Goal: Transaction & Acquisition: Purchase product/service

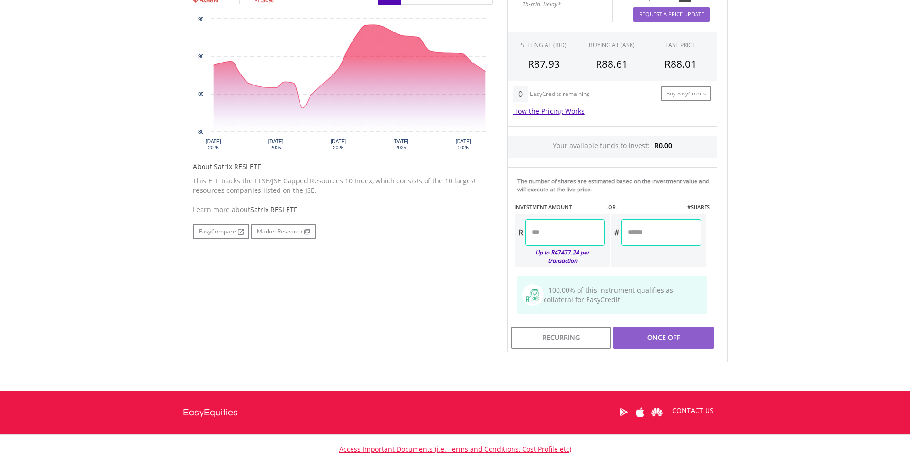
scroll to position [191, 0]
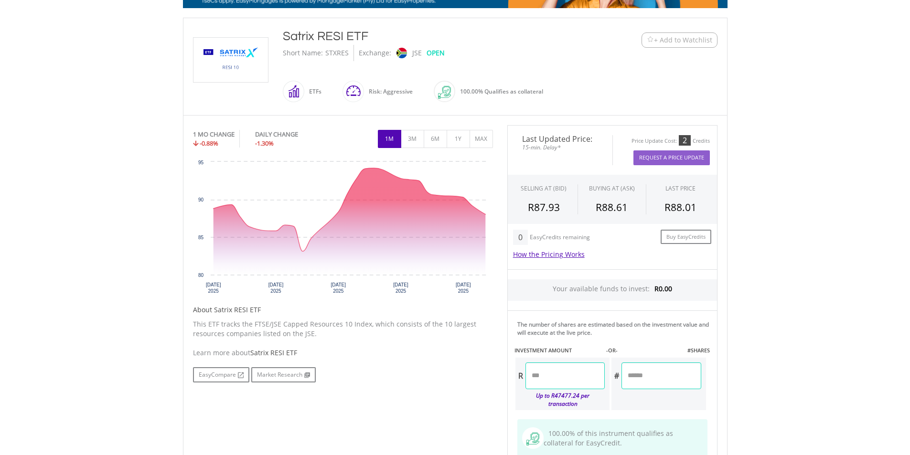
click at [669, 40] on span "+ Add to Watchlist" at bounding box center [683, 40] width 58 height 10
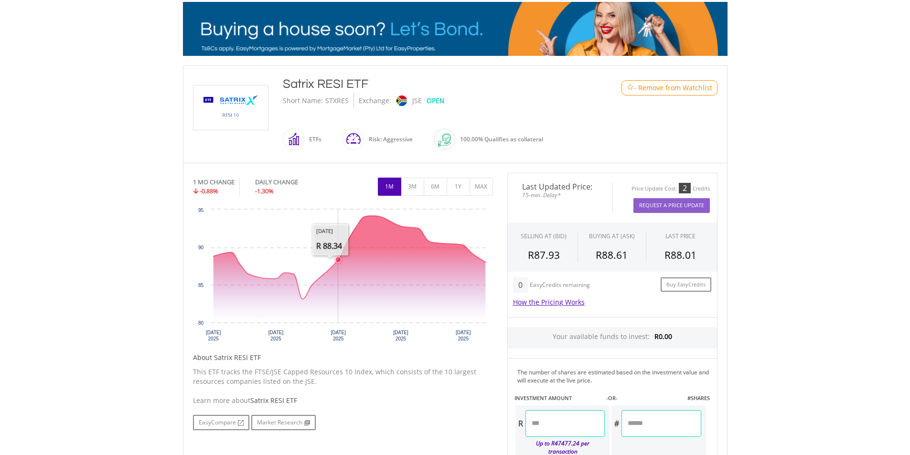
scroll to position [0, 0]
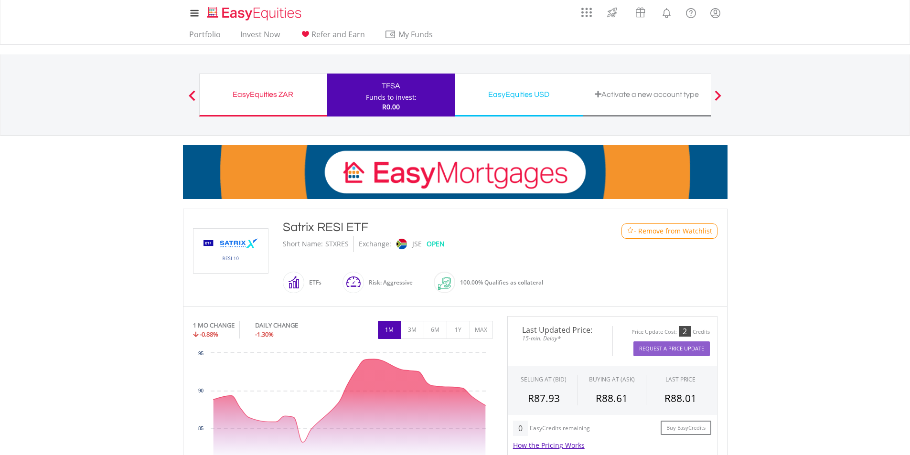
click at [189, 96] on span at bounding box center [192, 95] width 7 height 11
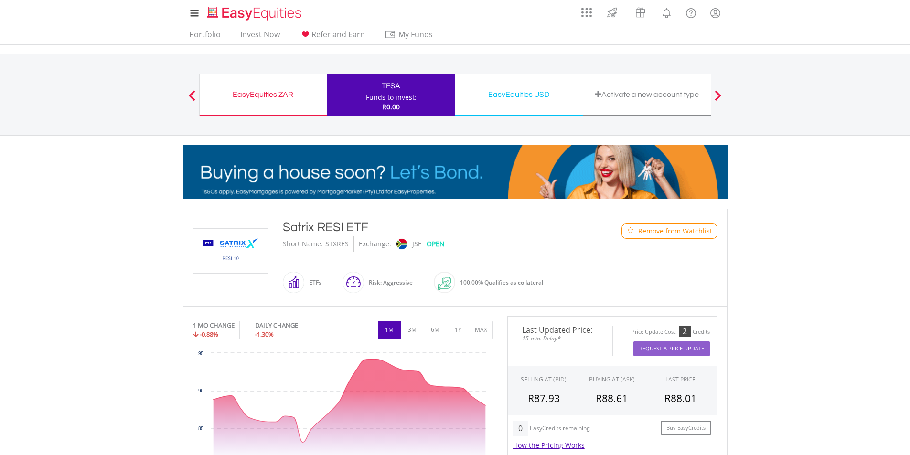
click at [191, 96] on span at bounding box center [192, 95] width 7 height 11
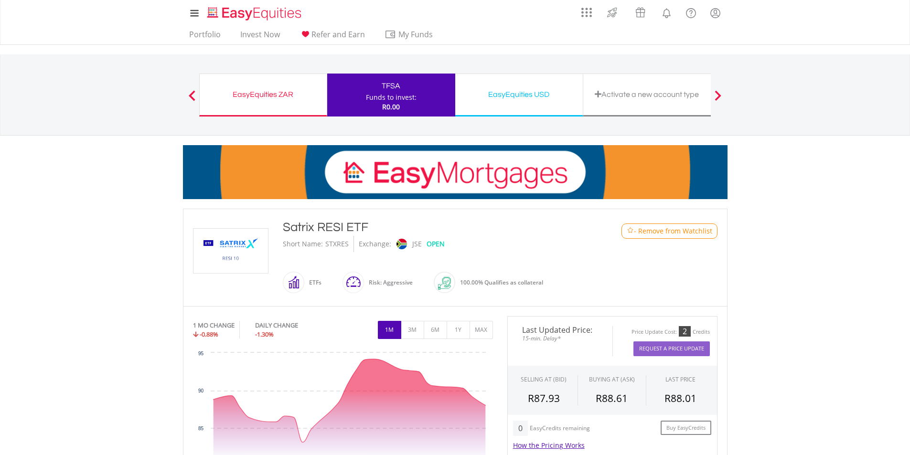
click at [192, 90] on span at bounding box center [192, 95] width 7 height 11
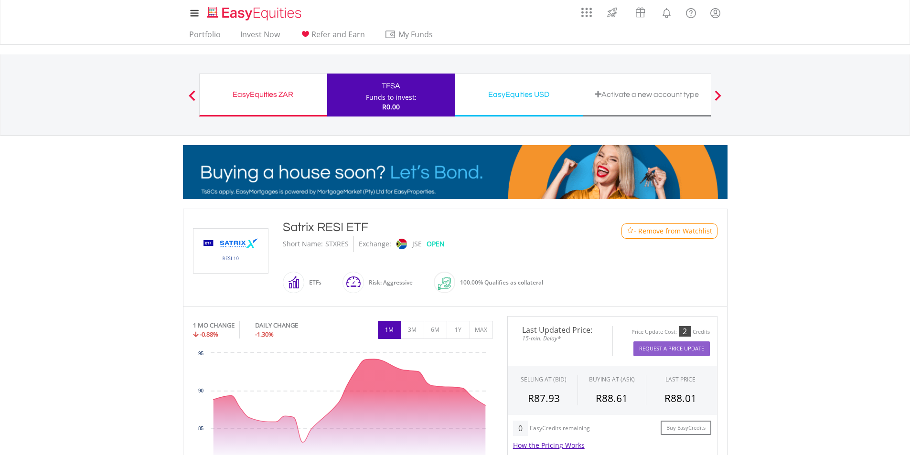
click at [191, 92] on span at bounding box center [192, 95] width 7 height 11
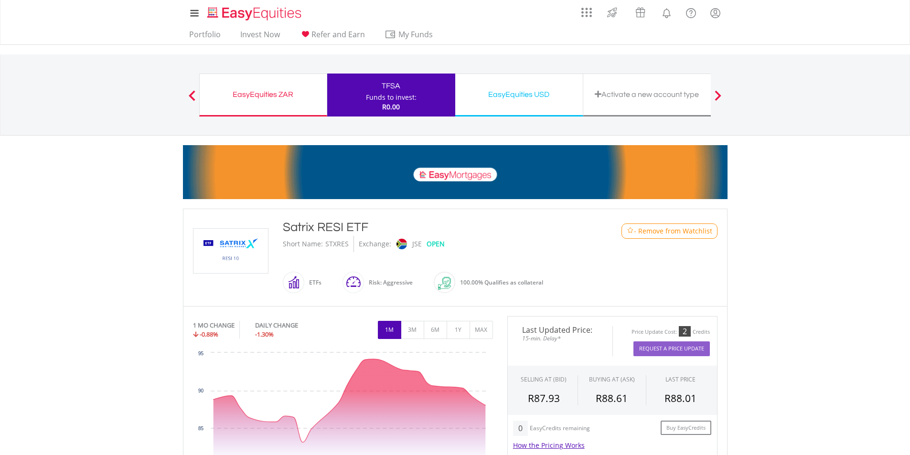
click at [304, 283] on span at bounding box center [304, 282] width 0 height 21
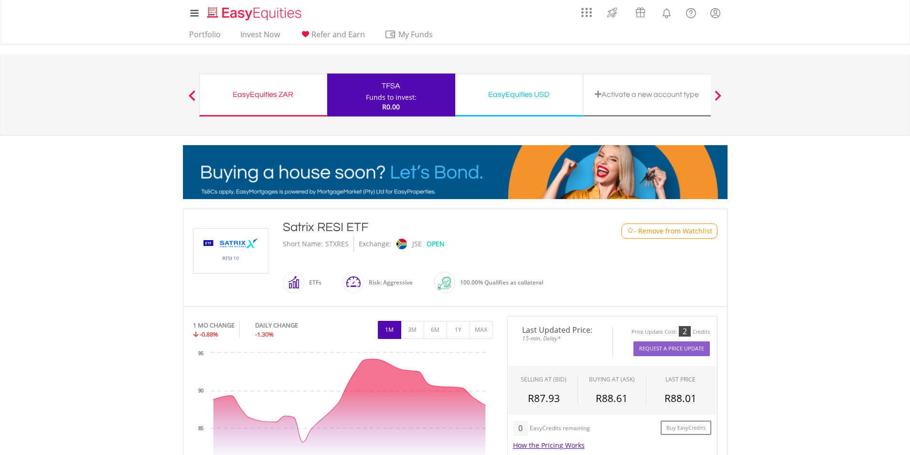
click at [190, 96] on span at bounding box center [192, 95] width 7 height 11
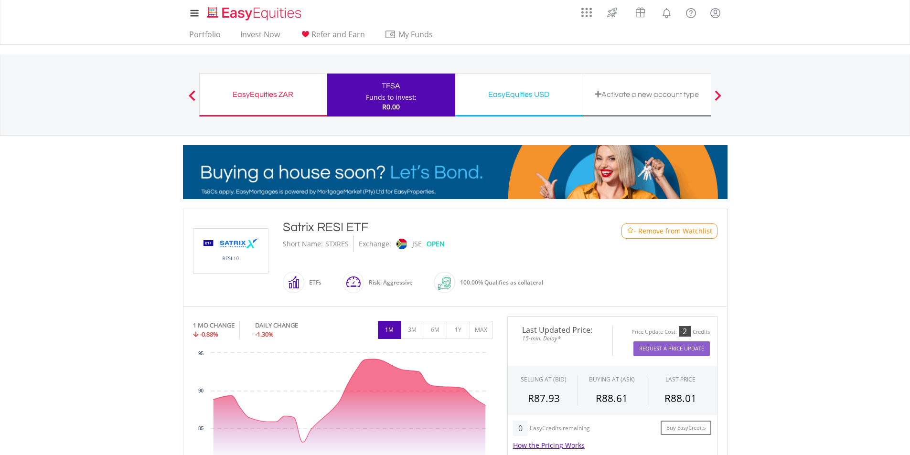
click at [190, 96] on span at bounding box center [192, 95] width 7 height 11
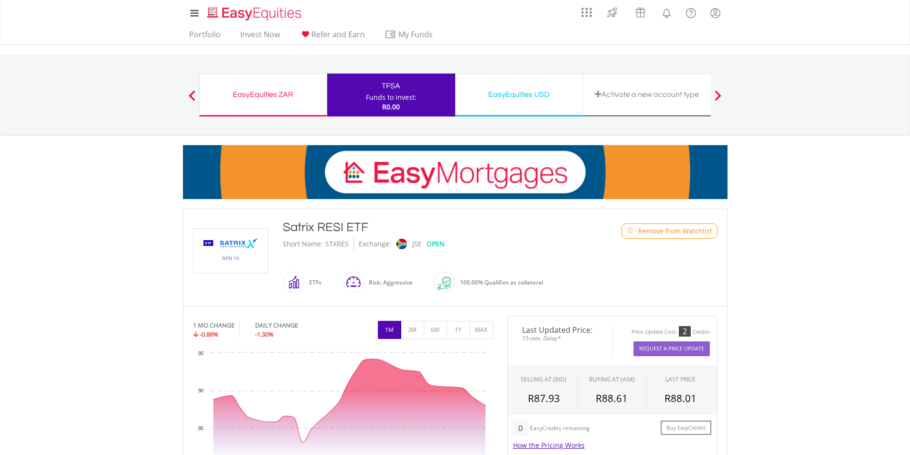
click at [190, 96] on span at bounding box center [192, 95] width 7 height 11
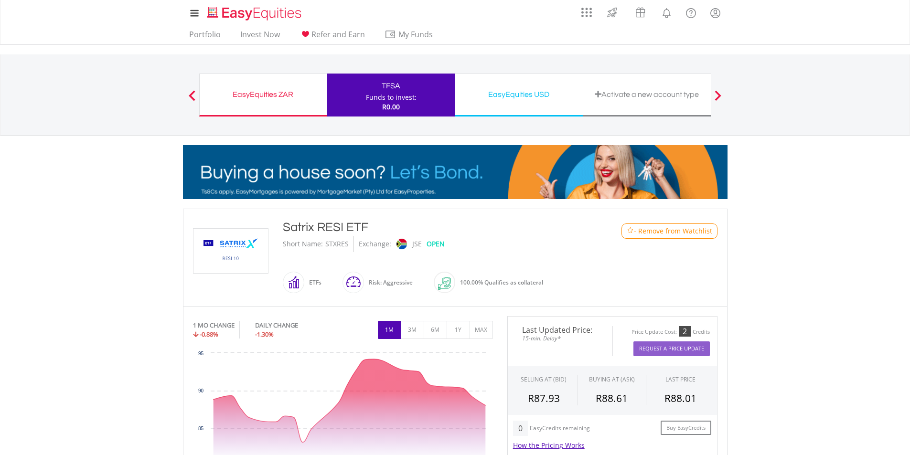
click at [190, 96] on span at bounding box center [192, 95] width 7 height 11
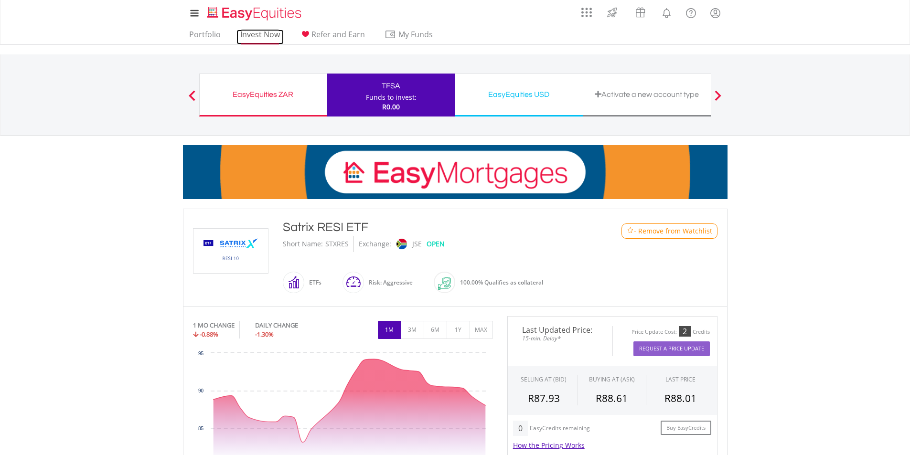
click at [246, 39] on link "Invest Now" at bounding box center [259, 37] width 47 height 15
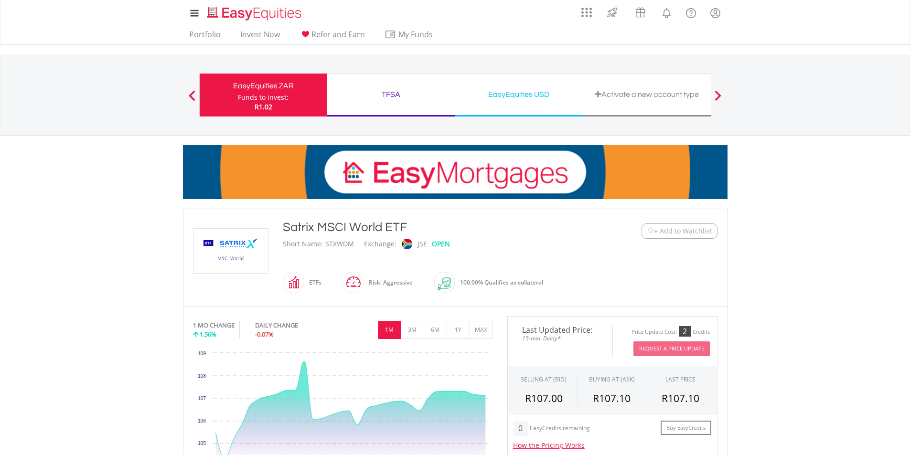
click at [663, 232] on span "+ Add to Watchlist" at bounding box center [683, 231] width 58 height 10
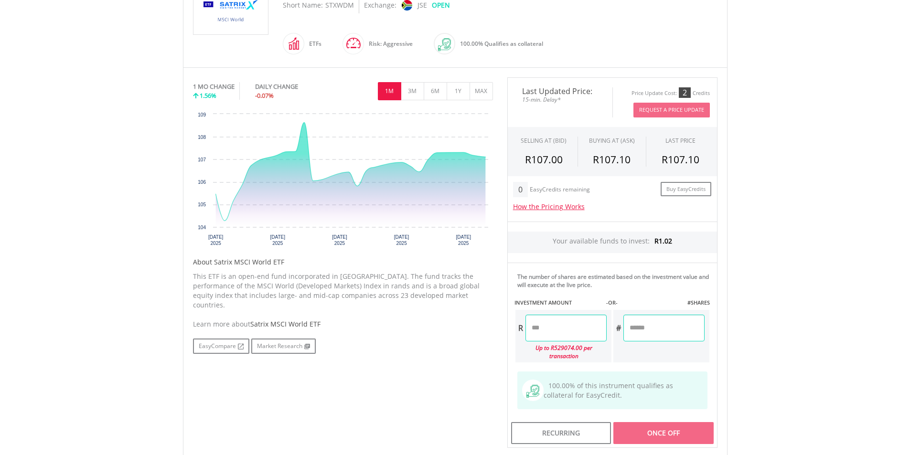
scroll to position [334, 0]
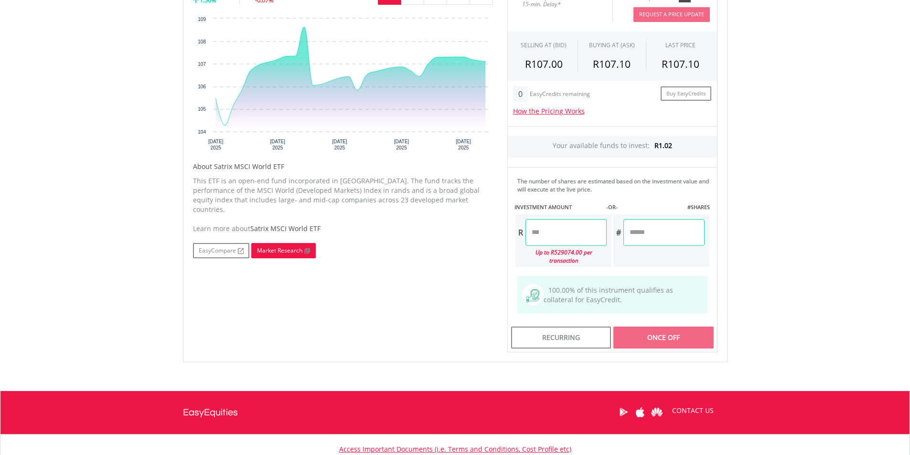
click at [292, 243] on link "Market Research" at bounding box center [283, 250] width 64 height 15
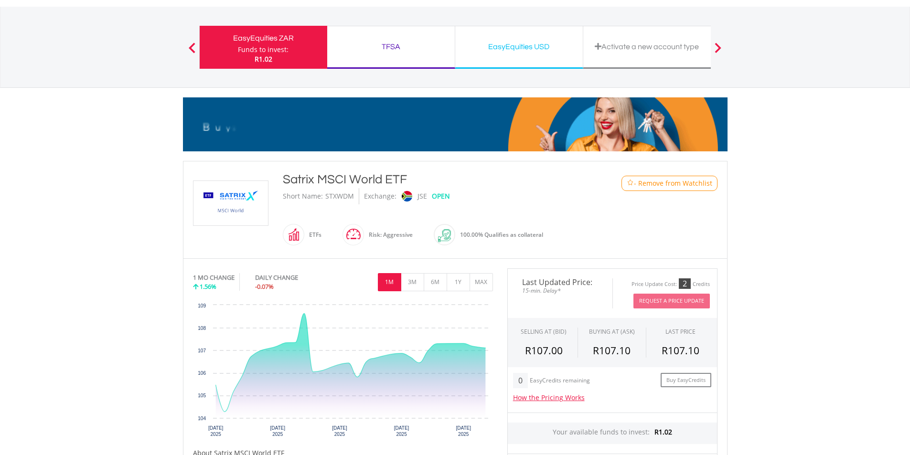
scroll to position [0, 0]
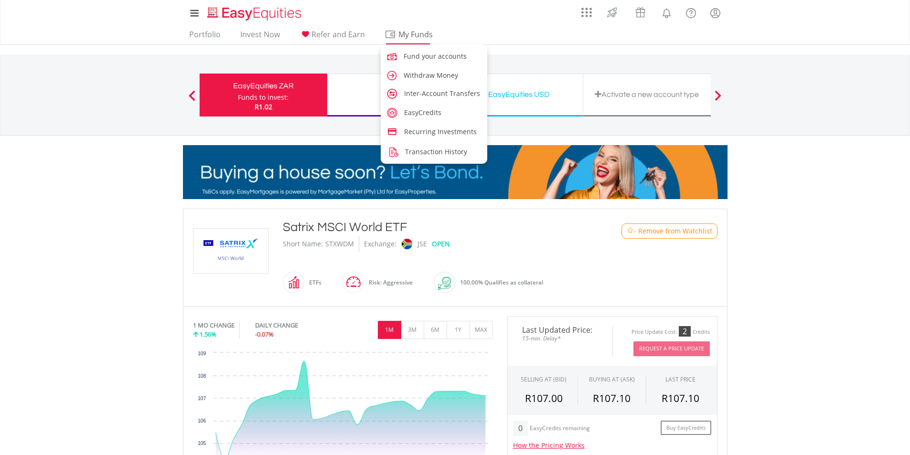
click at [396, 31] on span "My Funds" at bounding box center [416, 34] width 63 height 12
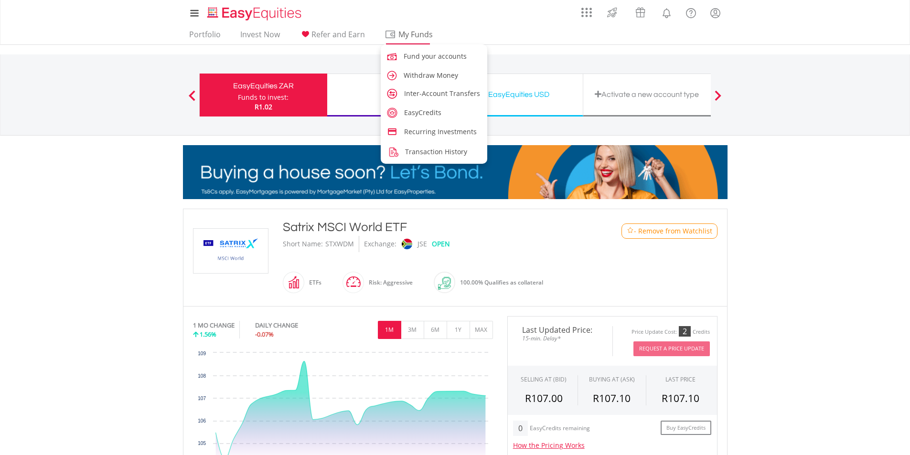
click at [396, 31] on span "My Funds" at bounding box center [416, 34] width 63 height 12
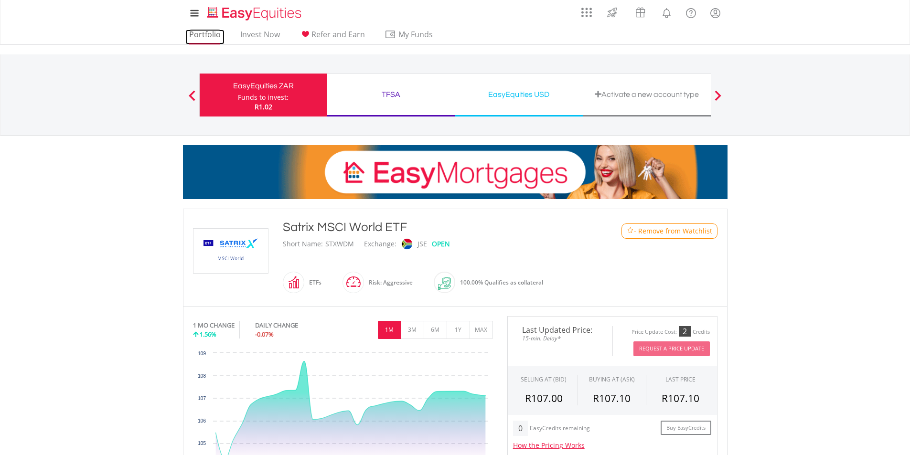
click at [217, 32] on link "Portfolio" at bounding box center [204, 37] width 39 height 15
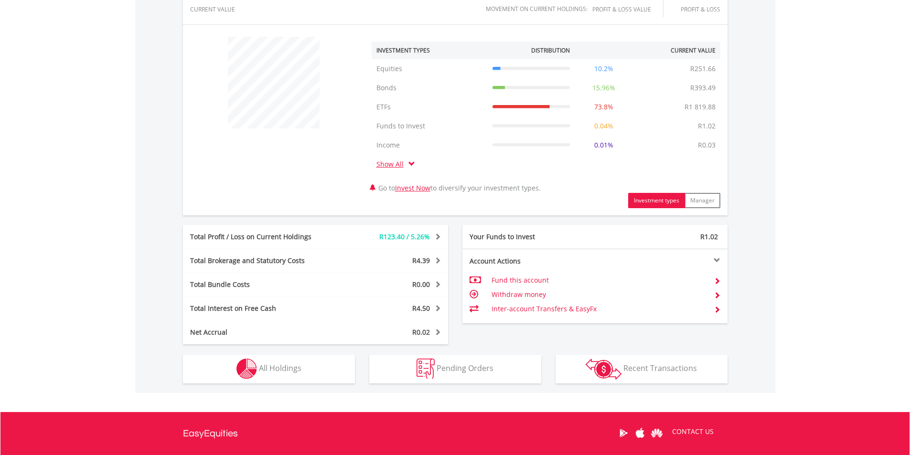
scroll to position [429, 0]
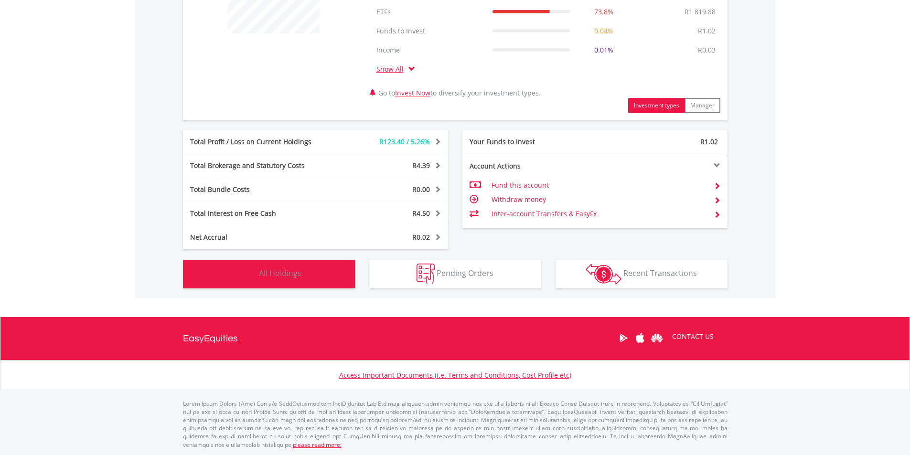
click at [252, 270] on img "button" at bounding box center [246, 274] width 21 height 21
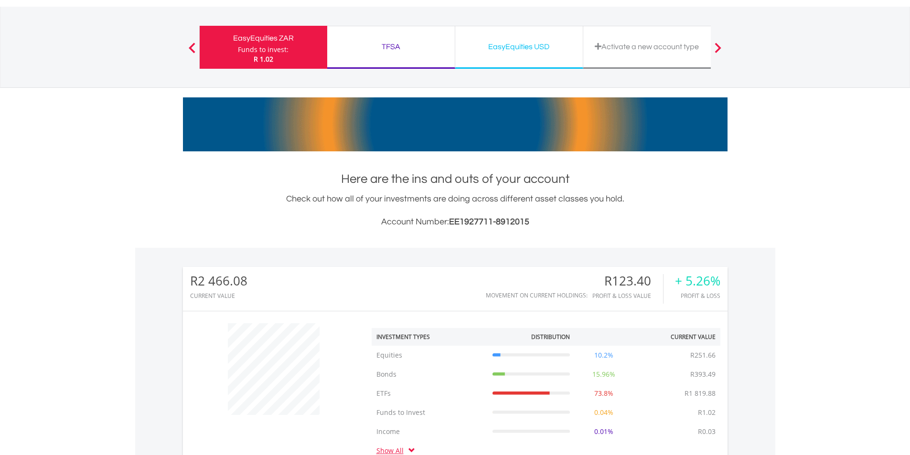
scroll to position [0, 0]
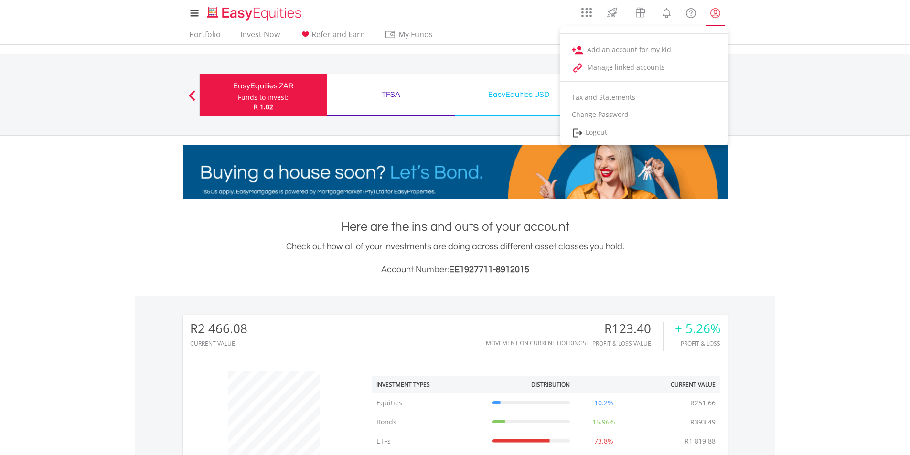
click at [715, 15] on lord-icon "My Profile" at bounding box center [715, 13] width 12 height 12
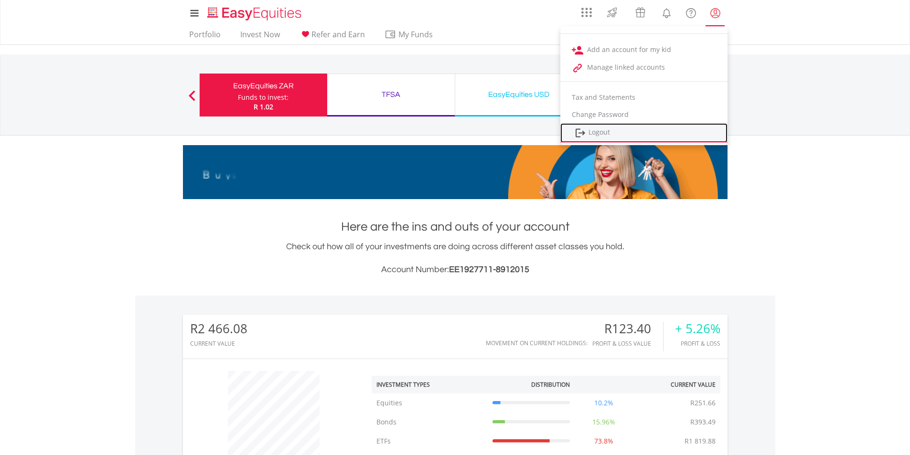
click at [631, 136] on link "Logout" at bounding box center [643, 133] width 167 height 20
